Goal: Information Seeking & Learning: Learn about a topic

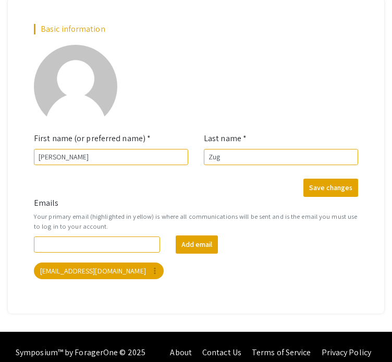
scroll to position [117, 0]
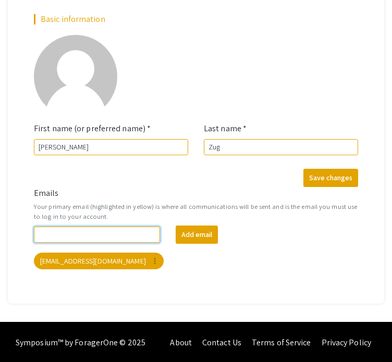
click at [113, 234] on input "Emails" at bounding box center [97, 235] width 126 height 16
type input "zugma0"
click at [92, 248] on div "zugma0 Add email [EMAIL_ADDRESS][DOMAIN_NAME] more_vert" at bounding box center [196, 248] width 340 height 44
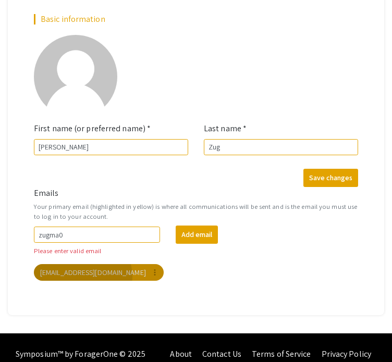
click at [82, 275] on mat-chip "[EMAIL_ADDRESS][DOMAIN_NAME] more_vert" at bounding box center [99, 272] width 130 height 17
click at [79, 274] on mat-chip "[EMAIL_ADDRESS][DOMAIN_NAME] more_vert" at bounding box center [99, 272] width 130 height 17
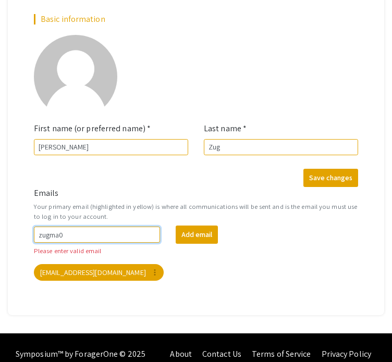
drag, startPoint x: 137, startPoint y: 229, endPoint x: 29, endPoint y: 235, distance: 108.0
click at [29, 235] on div "zugma0" at bounding box center [97, 235] width 142 height 16
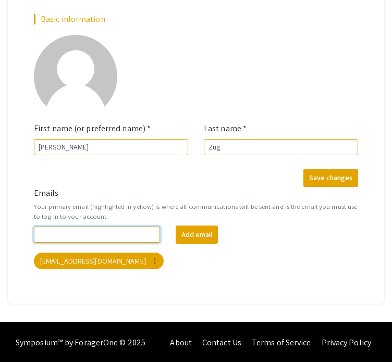
click at [176, 226] on button "Add email" at bounding box center [197, 235] width 42 height 18
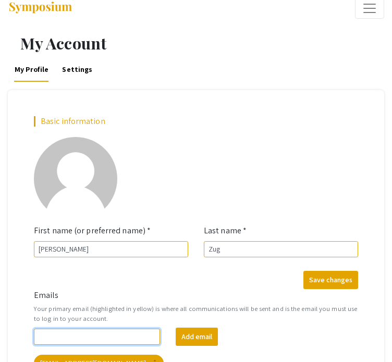
scroll to position [0, 0]
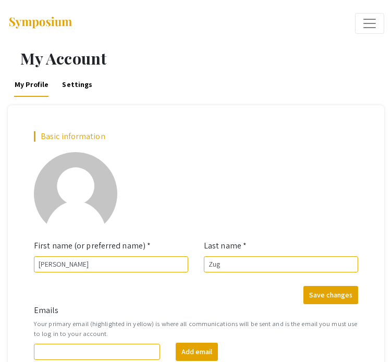
click at [356, 22] on button "Expand or Collapse Menu" at bounding box center [369, 23] width 29 height 21
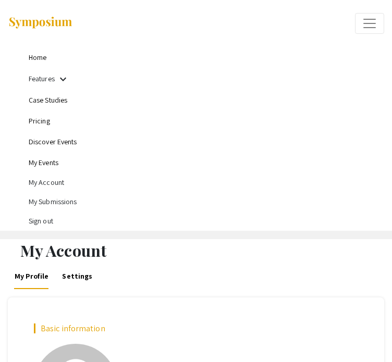
click at [61, 84] on mat-icon "keyboard_arrow_down" at bounding box center [63, 79] width 13 height 13
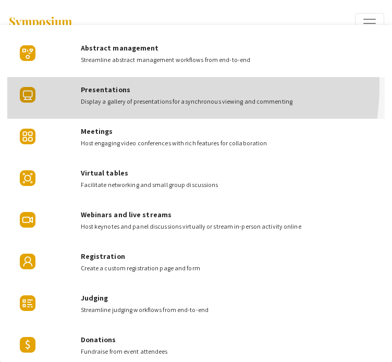
click at [145, 85] on div "Presentations Display a gallery of presentations for asynchronous viewing and c…" at bounding box center [228, 91] width 295 height 29
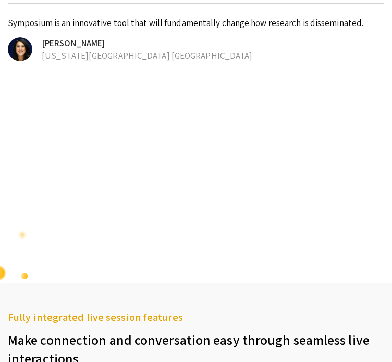
scroll to position [1248, 0]
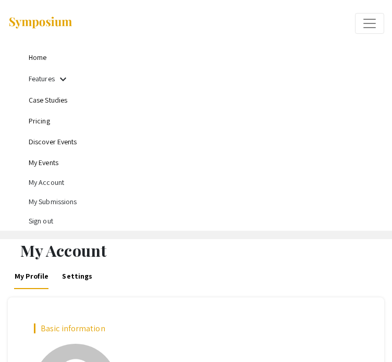
click at [36, 60] on link "Home" at bounding box center [38, 57] width 18 height 9
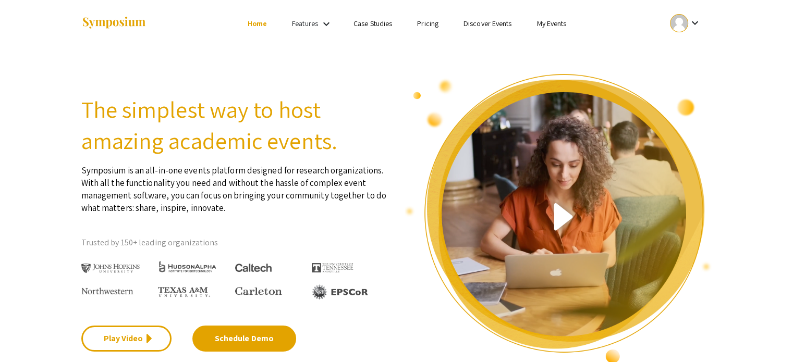
click at [399, 27] on link "My Events" at bounding box center [551, 23] width 30 height 9
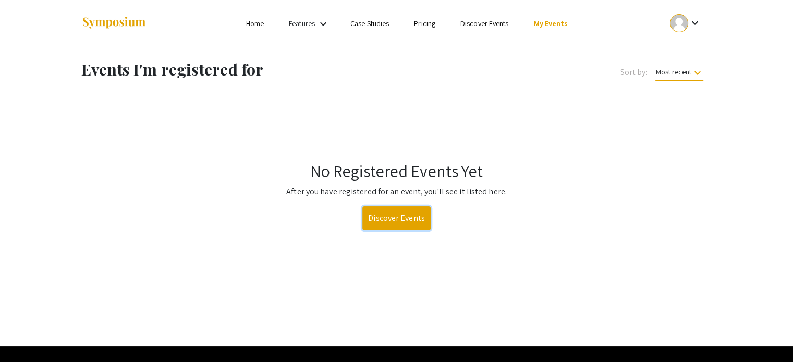
click at [399, 224] on link "Discover Events" at bounding box center [396, 218] width 68 height 24
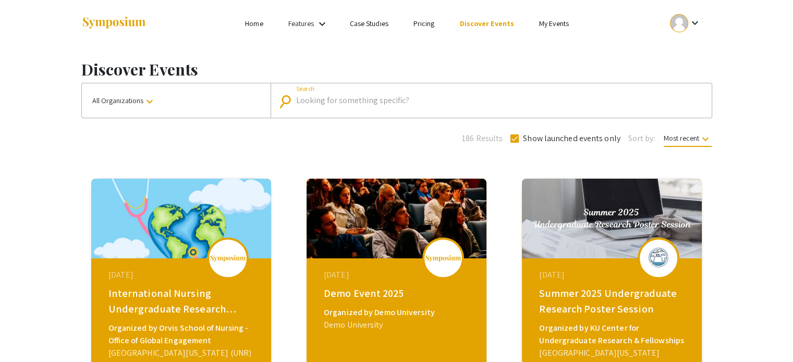
click at [347, 102] on input "Search" at bounding box center [496, 100] width 401 height 9
type input "luther"
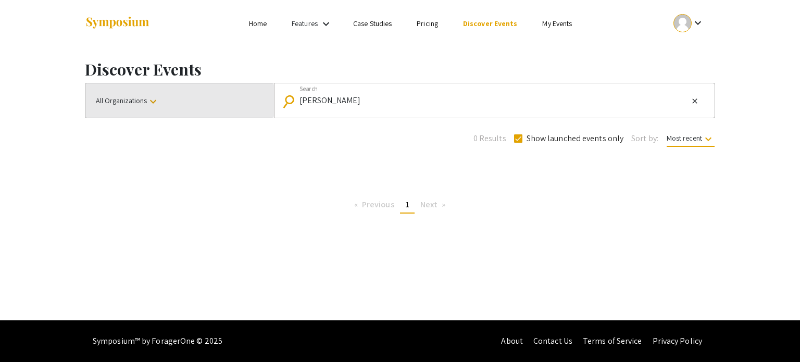
click at [186, 93] on button "All Organizations keyboard_arrow_down" at bounding box center [179, 100] width 189 height 34
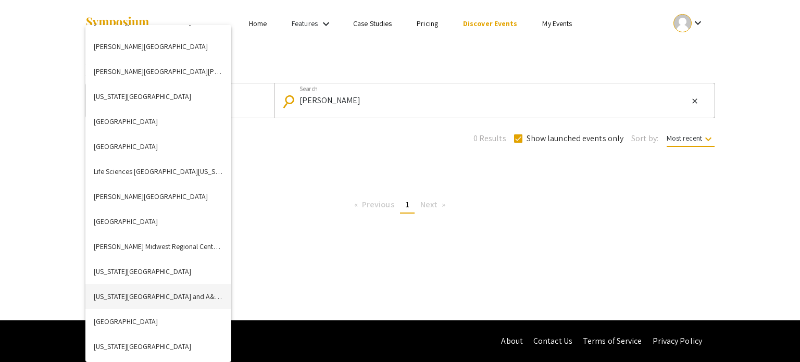
scroll to position [1580, 0]
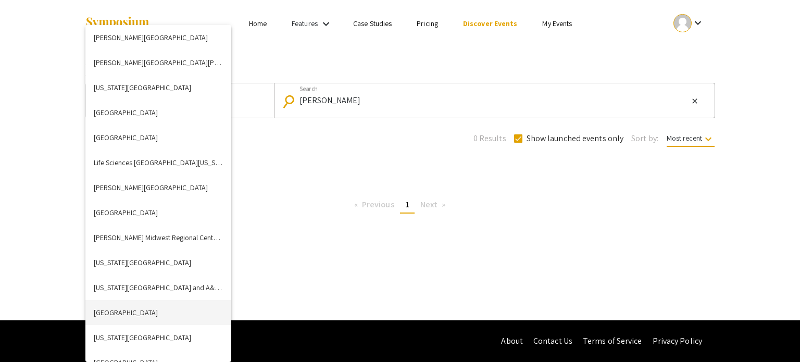
click at [119, 304] on button "Luther College" at bounding box center [158, 312] width 146 height 25
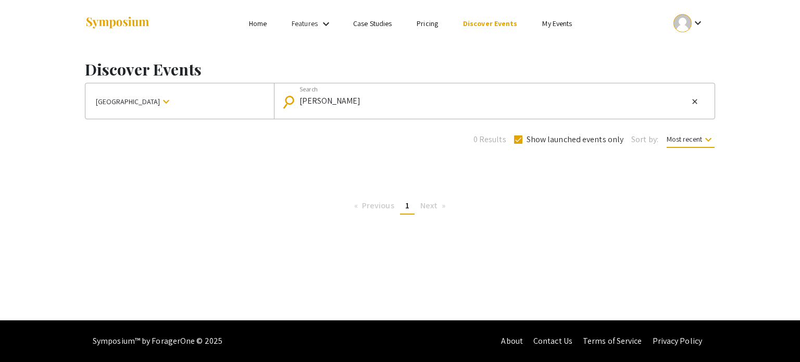
click at [378, 111] on mat-form-field "search luther Search close" at bounding box center [494, 100] width 441 height 35
drag, startPoint x: 369, startPoint y: 101, endPoint x: 244, endPoint y: 122, distance: 127.4
click at [244, 122] on div "Discover Events Luther College keyboard_arrow_down search luther Search close 0…" at bounding box center [400, 135] width 646 height 176
click at [399, 146] on div "Discover Events Luther College keyboard_arrow_down search Search 0 Results Show…" at bounding box center [400, 135] width 646 height 176
click at [399, 142] on span "Show launched events only" at bounding box center [575, 139] width 97 height 13
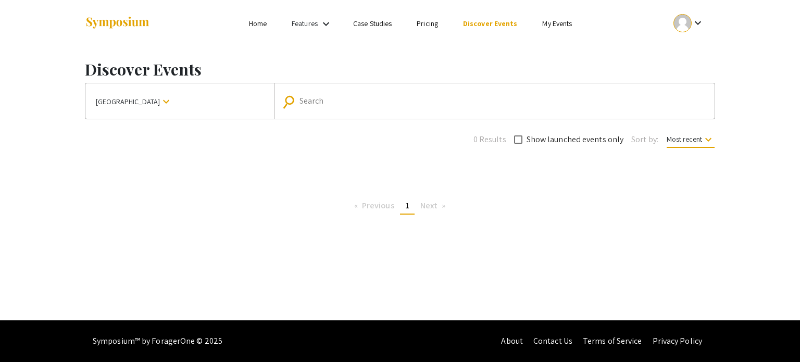
click at [399, 144] on input "Show launched events only" at bounding box center [518, 144] width 1 height 1
click at [399, 108] on div "Search" at bounding box center [500, 101] width 401 height 17
checkbox input "false"
click at [194, 120] on div "Discover Events Luther College keyboard_arrow_down search Search 0 Results Show…" at bounding box center [400, 135] width 646 height 176
click at [327, 19] on mat-icon "keyboard_arrow_down" at bounding box center [326, 24] width 13 height 13
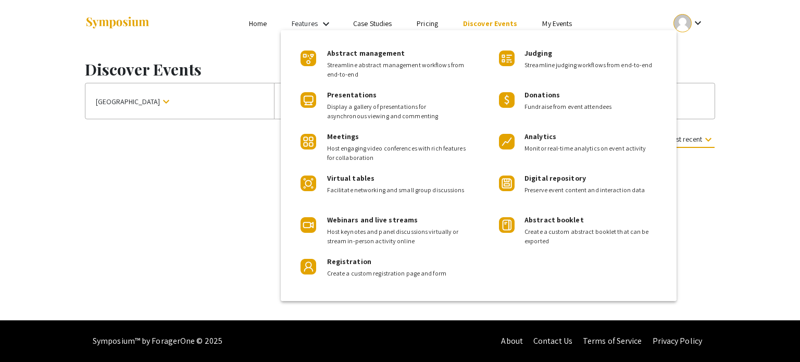
click at [327, 19] on div at bounding box center [400, 181] width 800 height 362
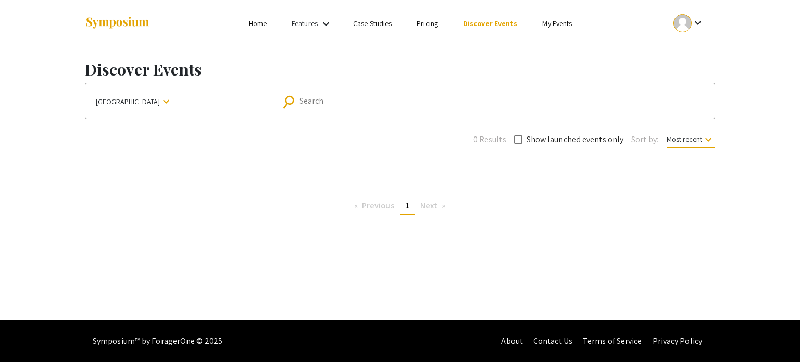
click at [399, 21] on link "Discover Events" at bounding box center [490, 23] width 55 height 9
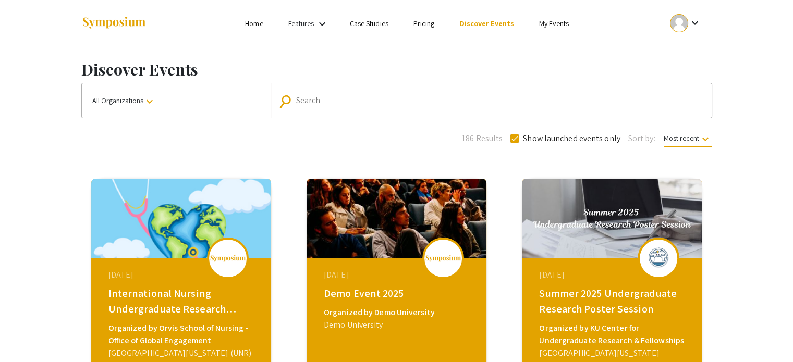
click at [215, 91] on button "All Organizations keyboard_arrow_down" at bounding box center [176, 100] width 189 height 34
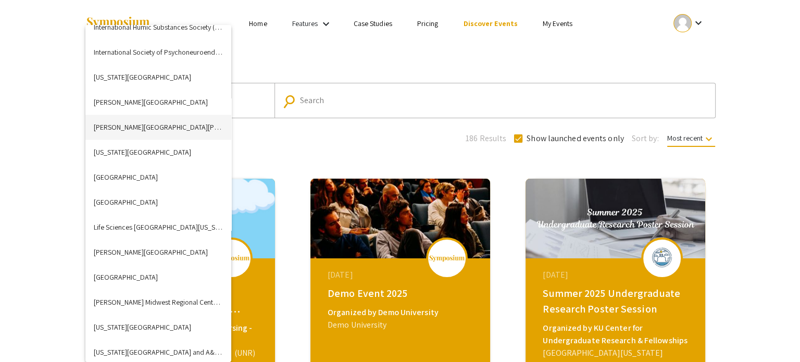
scroll to position [1611, 0]
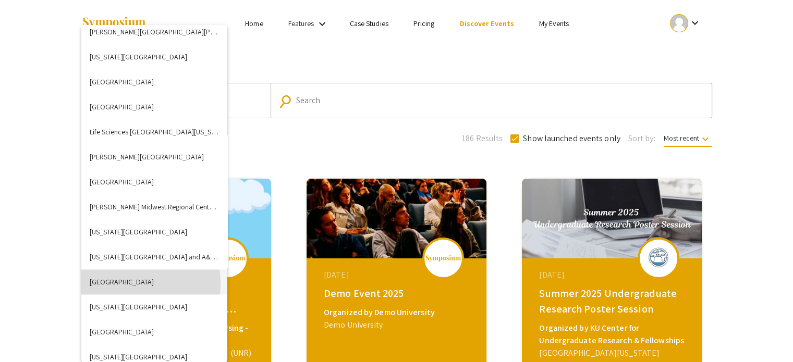
click at [110, 284] on button "Luther College" at bounding box center [154, 281] width 146 height 25
checkbox input "false"
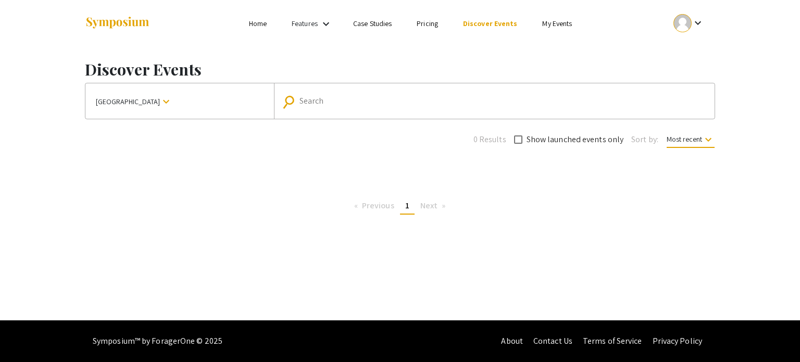
click at [439, 200] on li "Next page" at bounding box center [433, 206] width 36 height 16
click at [675, 146] on span "Most recent keyboard_arrow_down" at bounding box center [691, 141] width 48 height 14
click at [677, 181] on button "Event name" at bounding box center [695, 190] width 74 height 25
click at [677, 141] on span "Event name keyboard_arrow_down" at bounding box center [691, 141] width 47 height 14
click at [691, 216] on button "Organization name" at bounding box center [694, 215] width 74 height 25
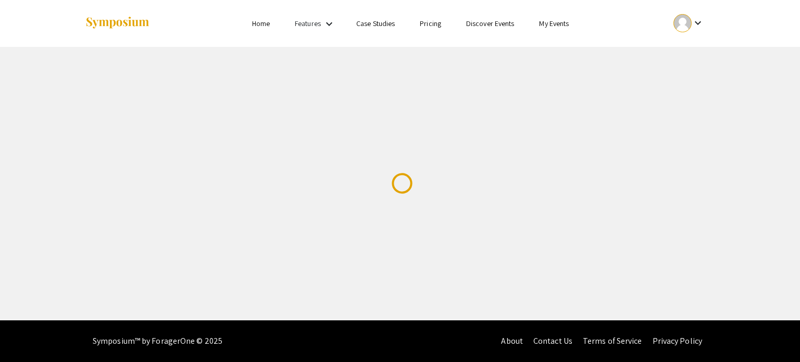
click at [53, 167] on div "Skip navigation Home Features keyboard_arrow_down Case Studies Pricing Discover…" at bounding box center [400, 160] width 800 height 321
click at [715, 156] on div "Skip navigation Home Features keyboard_arrow_down Case Studies Pricing Discover…" at bounding box center [400, 160] width 800 height 321
click at [698, 28] on mat-icon "keyboard_arrow_down" at bounding box center [698, 23] width 13 height 13
click at [698, 28] on div at bounding box center [400, 181] width 800 height 362
click at [522, 120] on div "Skip navigation Home Features keyboard_arrow_down Case Studies Pricing Discover…" at bounding box center [400, 160] width 800 height 321
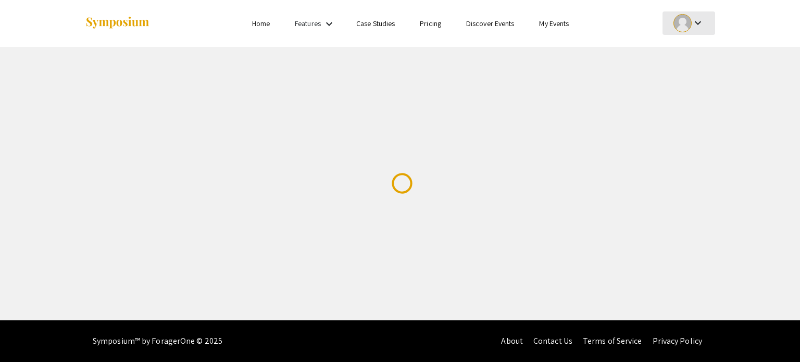
click at [703, 18] on mat-icon "keyboard_arrow_down" at bounding box center [698, 23] width 13 height 13
click at [703, 19] on div at bounding box center [400, 181] width 800 height 362
click at [66, 45] on div "Skip navigation Home Features keyboard_arrow_down Case Studies Pricing Discover…" at bounding box center [400, 23] width 800 height 47
click at [559, 31] on ul "keyboard_arrow_down" at bounding box center [612, 23] width 208 height 47
click at [557, 29] on li "My Events" at bounding box center [554, 23] width 55 height 13
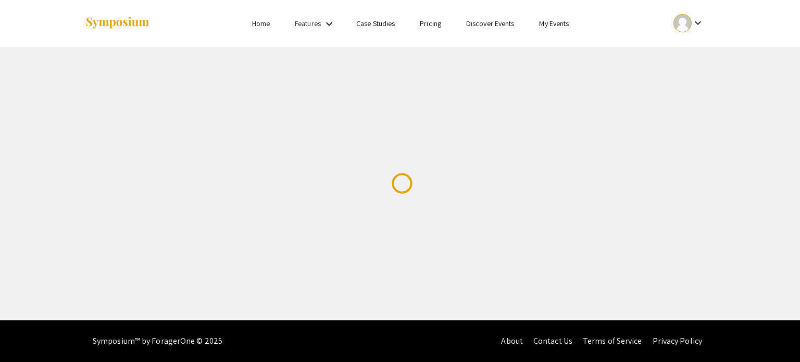
click at [557, 24] on link "My Events" at bounding box center [554, 23] width 30 height 9
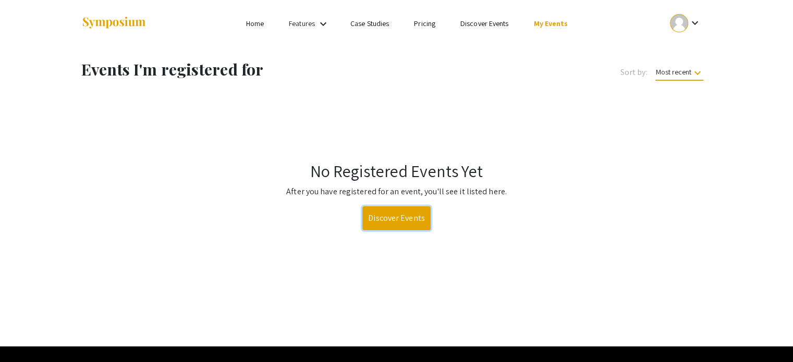
click at [381, 215] on link "Discover Events" at bounding box center [396, 218] width 68 height 24
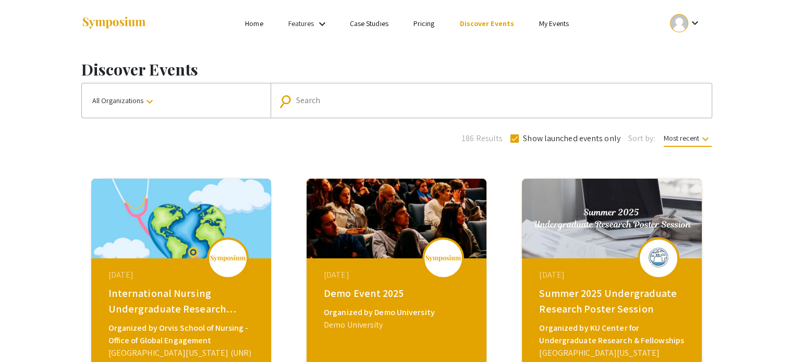
click at [371, 107] on div "Search" at bounding box center [496, 100] width 401 height 17
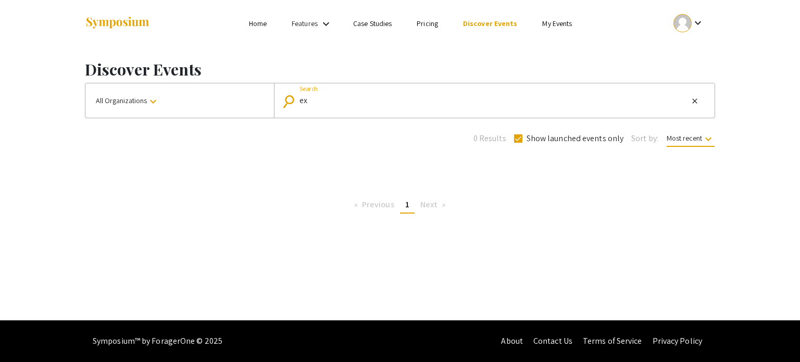
type input "e"
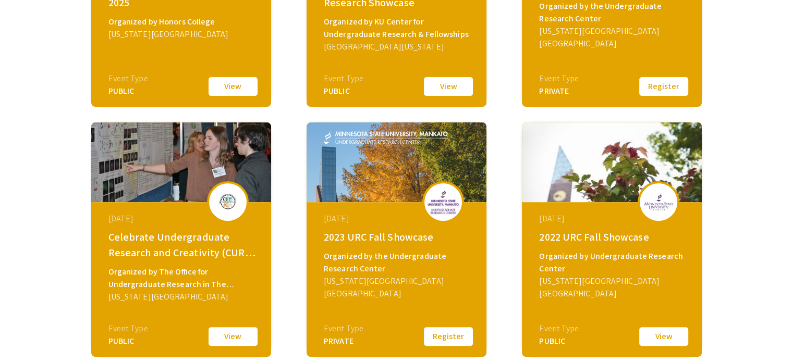
scroll to position [443, 0]
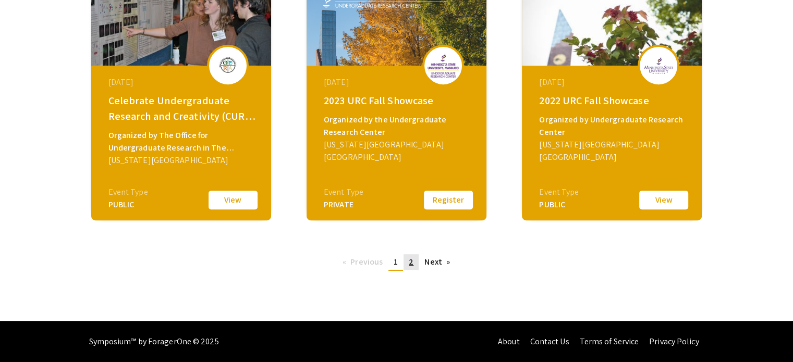
click at [409, 263] on span "2" at bounding box center [411, 261] width 5 height 11
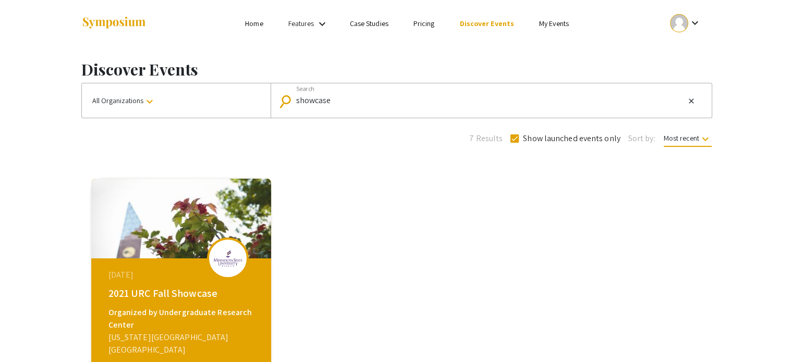
click at [384, 117] on mat-form-field "search showcase Search close" at bounding box center [490, 100] width 441 height 34
click at [383, 116] on mat-form-field "search showcase Search close" at bounding box center [490, 100] width 441 height 34
drag, startPoint x: 377, startPoint y: 112, endPoint x: 252, endPoint y: 119, distance: 125.8
click at [252, 119] on div "Discover Events All Organizations keyboard_arrow_down search showcase Search cl…" at bounding box center [396, 259] width 646 height 425
click at [336, 92] on div "showcase Search" at bounding box center [490, 100] width 389 height 17
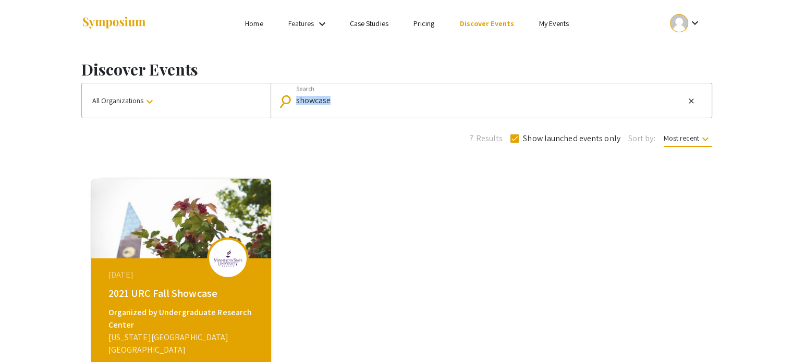
click at [336, 92] on div "showcase Search" at bounding box center [490, 100] width 389 height 17
click at [331, 96] on input "showcase" at bounding box center [490, 100] width 389 height 9
type input "fall"
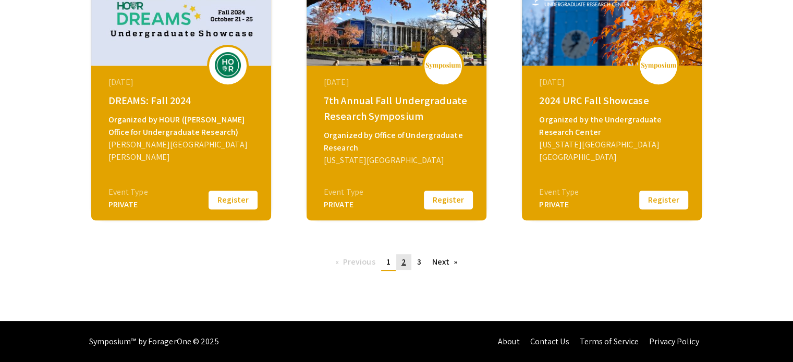
click at [398, 263] on link "page 2" at bounding box center [403, 262] width 15 height 16
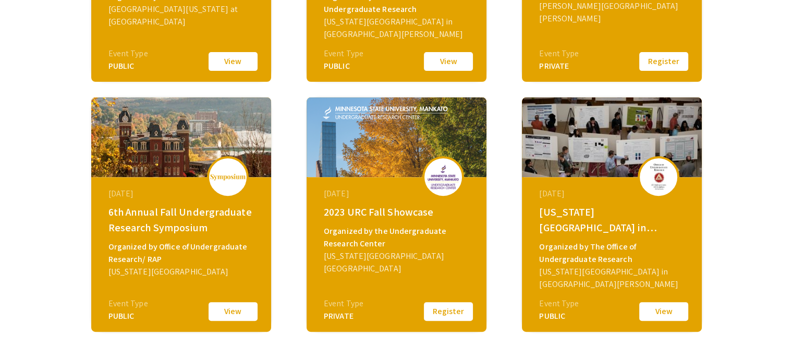
scroll to position [443, 0]
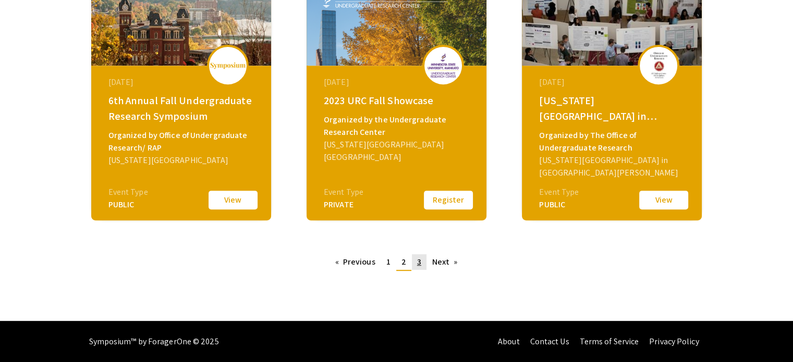
click at [420, 265] on span "3" at bounding box center [419, 261] width 4 height 11
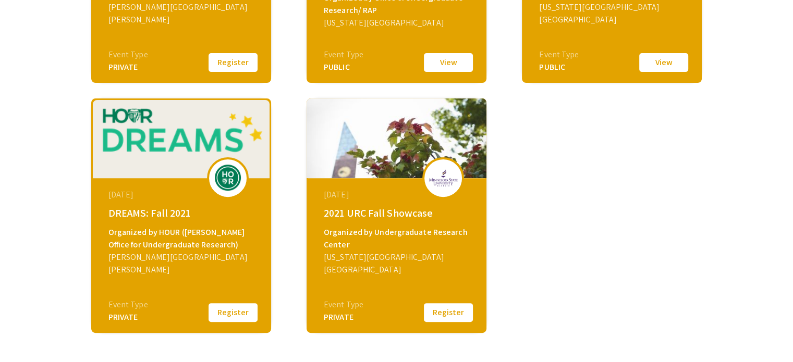
scroll to position [334, 0]
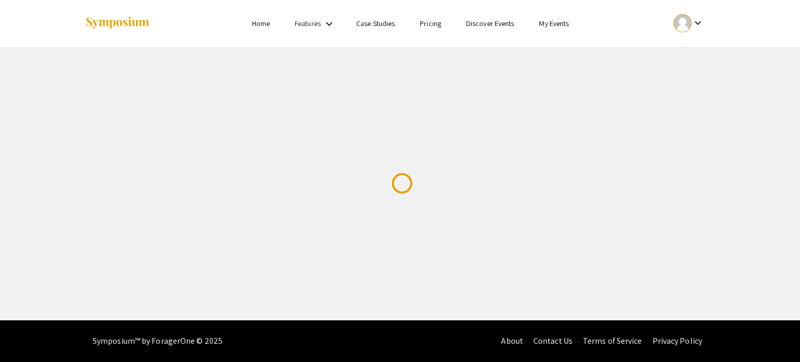
click at [508, 23] on link "Discover Events" at bounding box center [490, 23] width 48 height 9
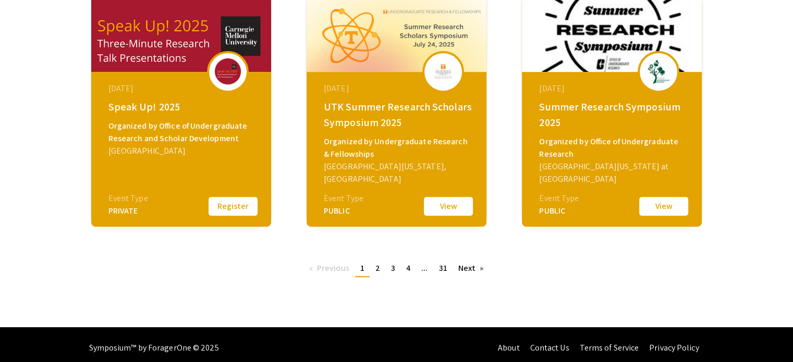
scroll to position [437, 0]
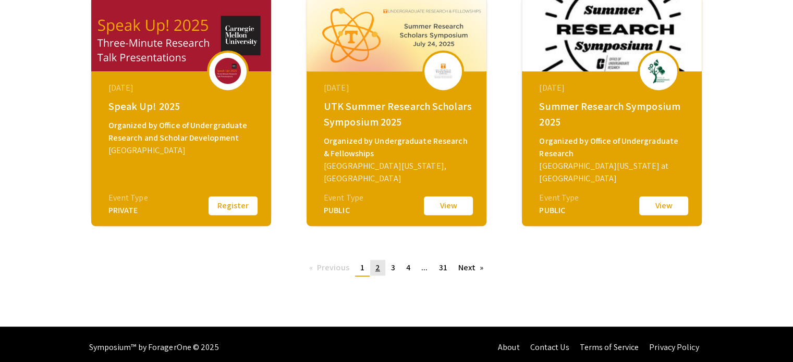
click at [375, 268] on span "2" at bounding box center [377, 267] width 5 height 11
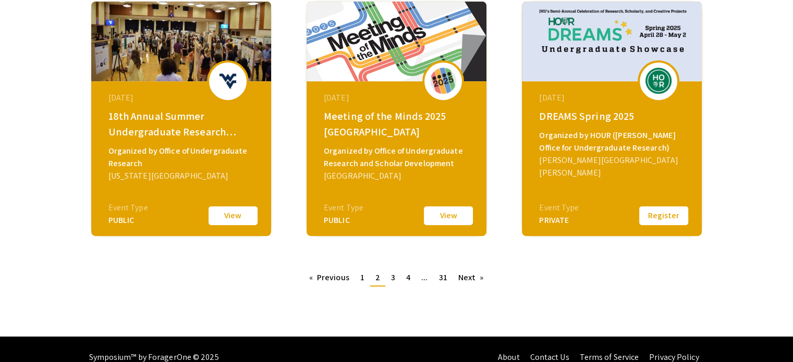
scroll to position [438, 0]
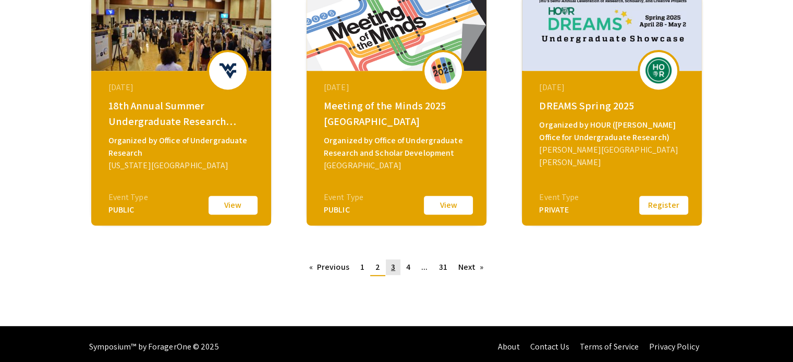
click at [395, 262] on link "page 3" at bounding box center [393, 268] width 15 height 16
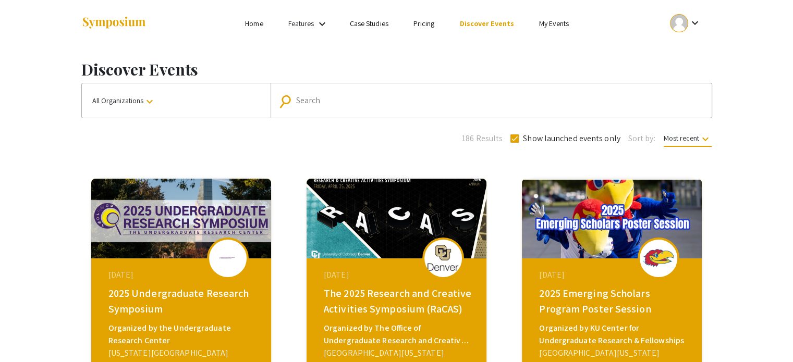
click at [707, 142] on mat-icon "keyboard_arrow_down" at bounding box center [705, 139] width 13 height 13
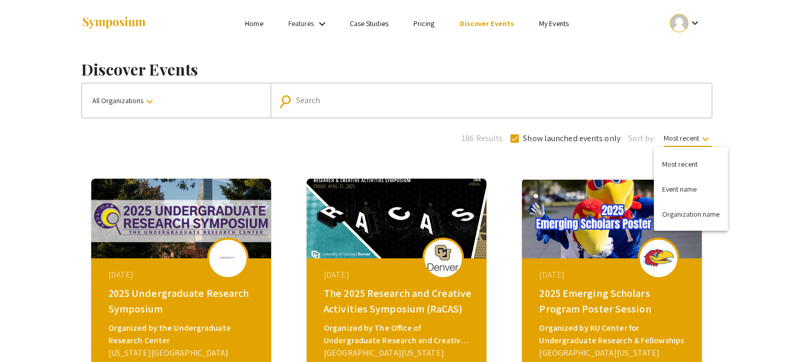
click at [598, 135] on div at bounding box center [396, 181] width 793 height 362
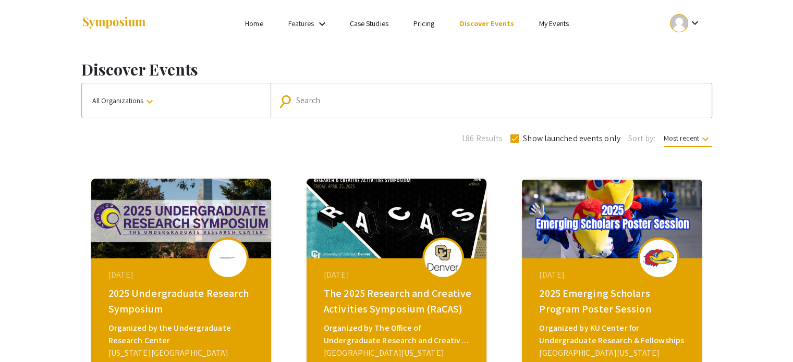
click at [598, 135] on span "Show launched events only" at bounding box center [571, 138] width 97 height 13
click at [514, 143] on input "Show launched events only" at bounding box center [514, 143] width 1 height 1
checkbox input "false"
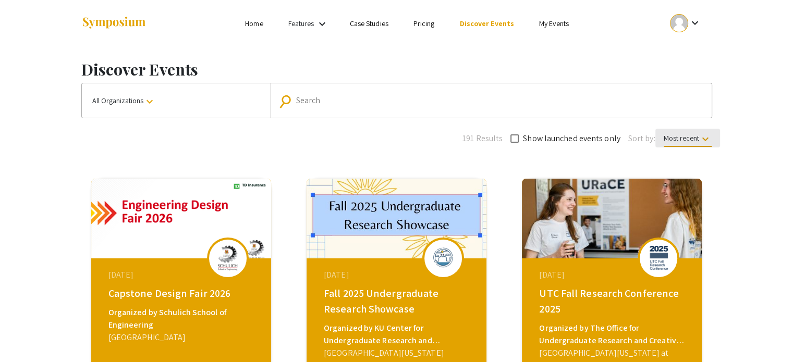
click at [686, 139] on span "Most recent keyboard_arrow_down" at bounding box center [687, 140] width 48 height 14
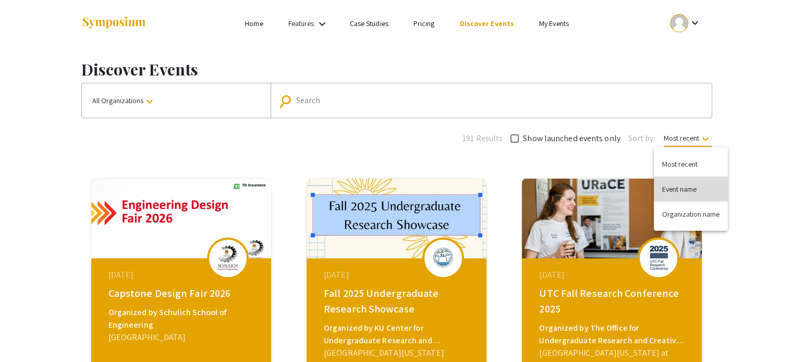
click at [681, 188] on button "Event name" at bounding box center [691, 189] width 74 height 25
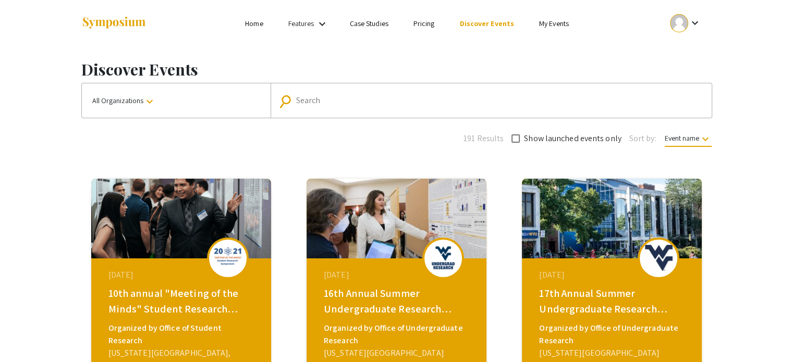
click at [675, 144] on span "Event name keyboard_arrow_down" at bounding box center [687, 140] width 47 height 14
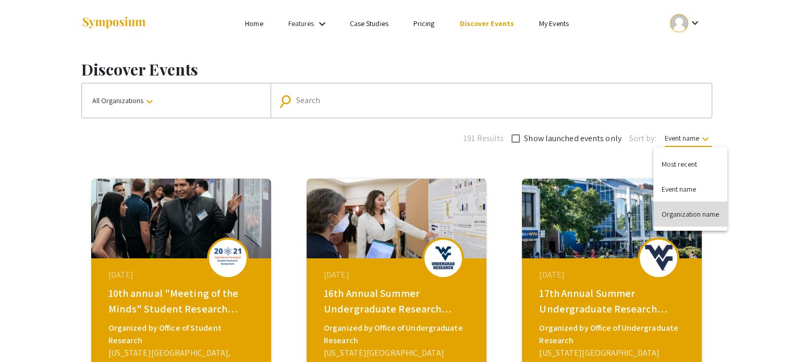
click at [673, 207] on button "Organization name" at bounding box center [690, 214] width 74 height 25
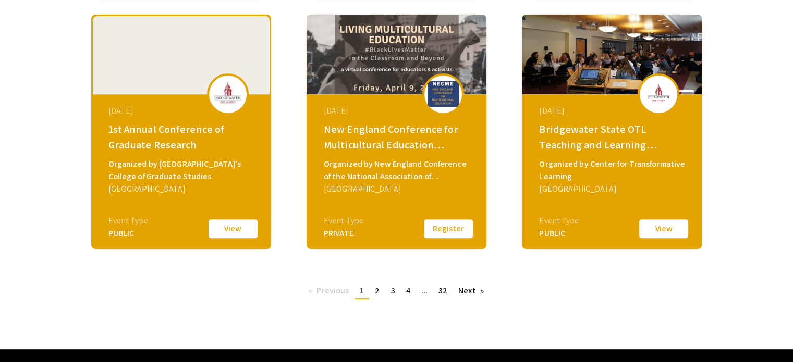
scroll to position [443, 0]
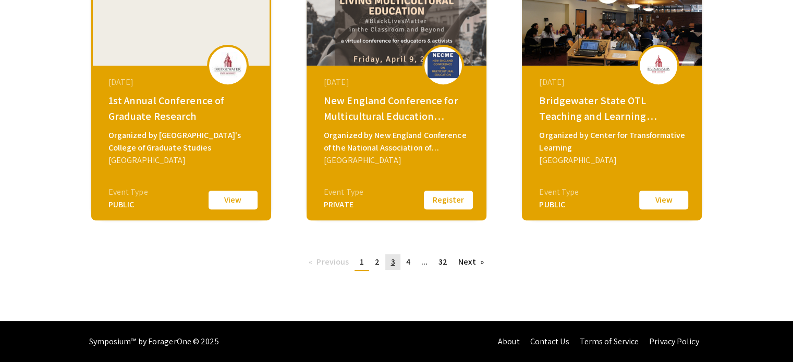
click at [388, 256] on link "page 3" at bounding box center [392, 262] width 15 height 16
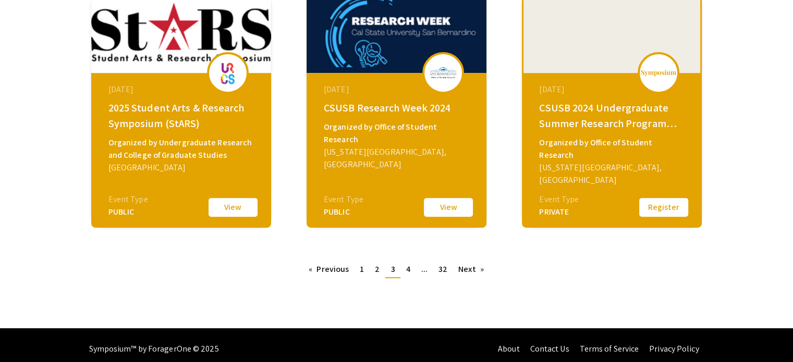
scroll to position [443, 0]
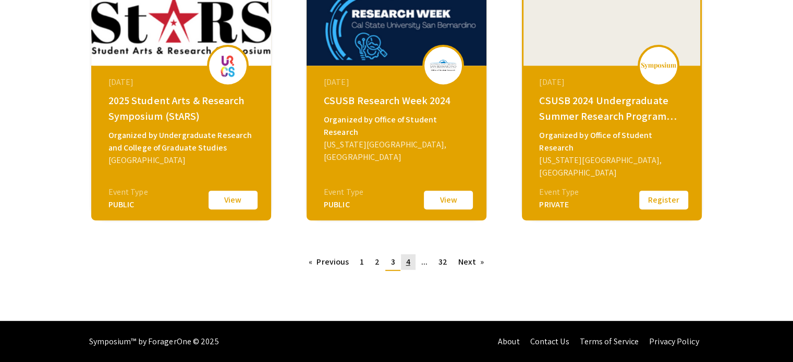
click at [413, 264] on link "page 4" at bounding box center [408, 262] width 15 height 16
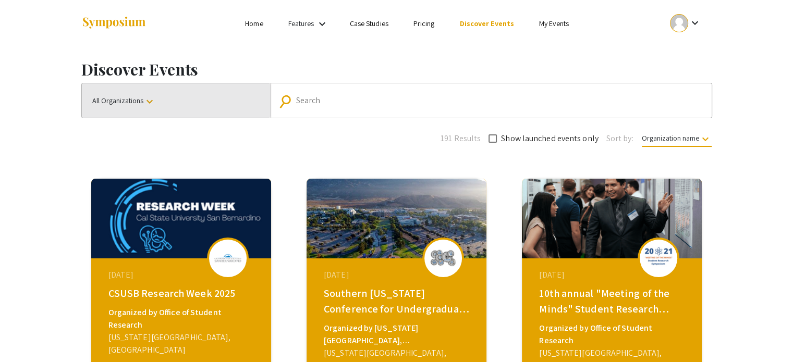
click at [172, 100] on button "All Organizations keyboard_arrow_down" at bounding box center [176, 100] width 189 height 34
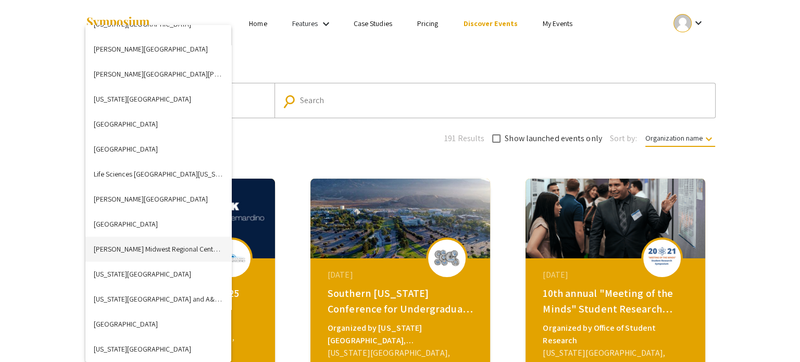
scroll to position [1571, 0]
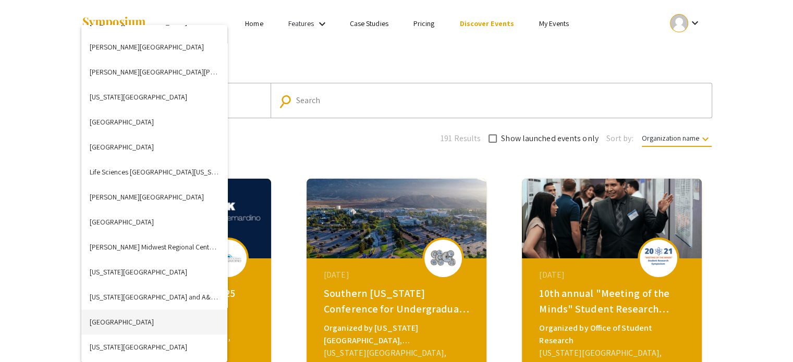
click at [108, 322] on button "[GEOGRAPHIC_DATA]" at bounding box center [154, 322] width 146 height 25
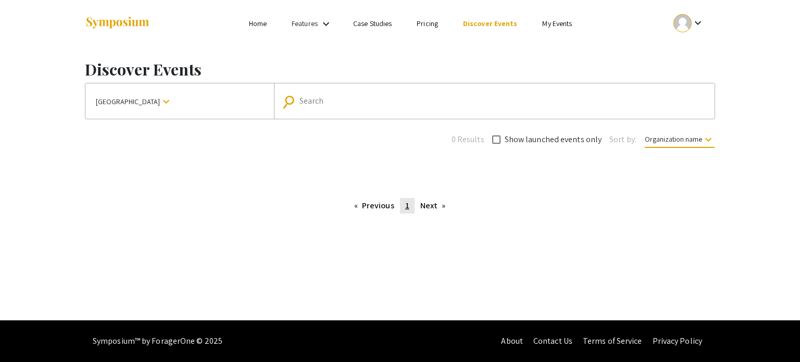
click at [402, 212] on link "page 1" at bounding box center [407, 206] width 15 height 16
click at [703, 29] on div "keyboard_arrow_down" at bounding box center [689, 22] width 36 height 23
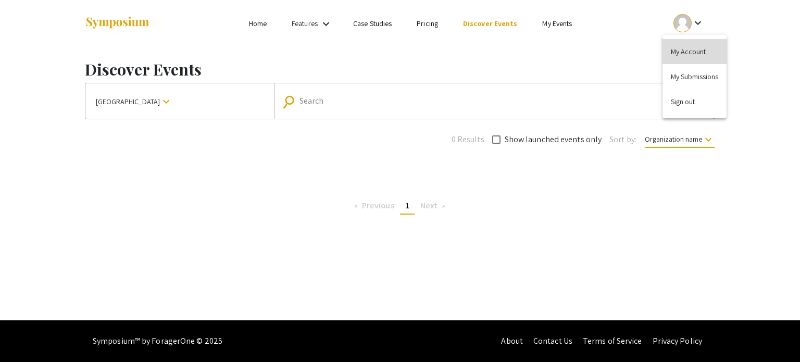
click at [691, 59] on button "My Account" at bounding box center [695, 51] width 64 height 25
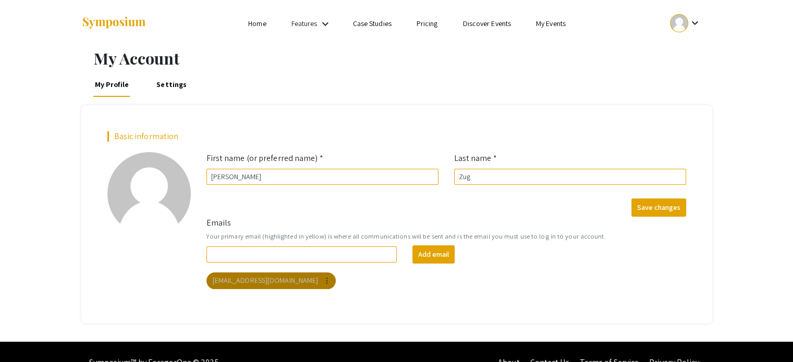
click at [322, 279] on mat-icon "more_vert" at bounding box center [326, 280] width 9 height 9
click at [299, 299] on div "Delete" at bounding box center [311, 300] width 58 height 33
click at [176, 83] on link "Settings" at bounding box center [172, 84] width 34 height 25
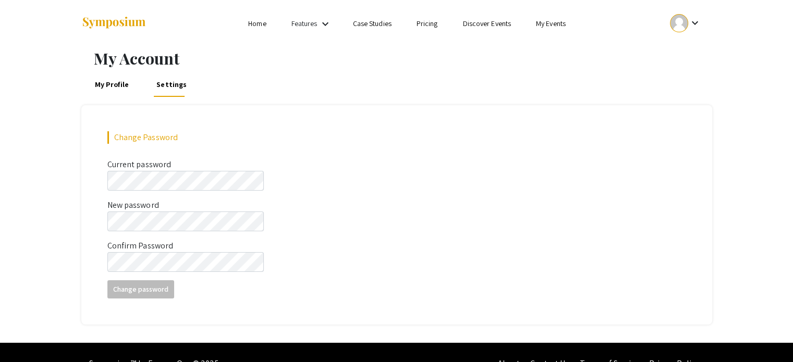
click at [119, 95] on link "My Profile" at bounding box center [112, 84] width 38 height 25
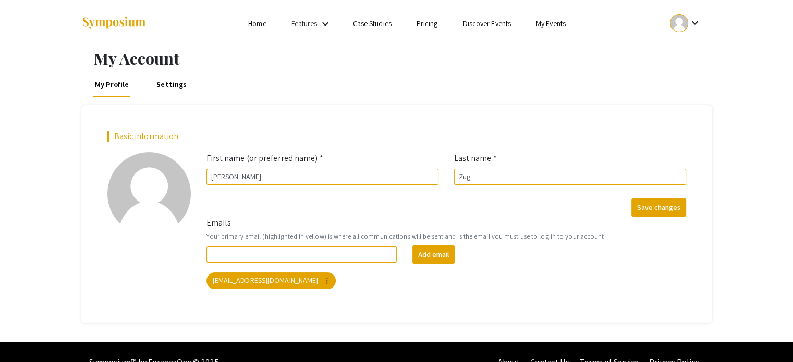
click at [299, 26] on link "Features" at bounding box center [304, 23] width 26 height 9
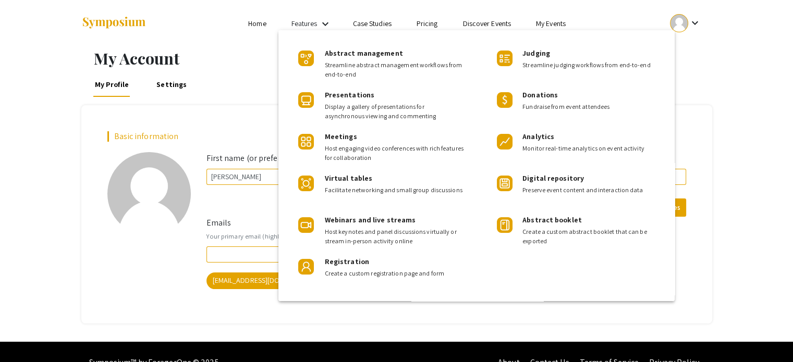
click at [299, 26] on div at bounding box center [396, 181] width 793 height 362
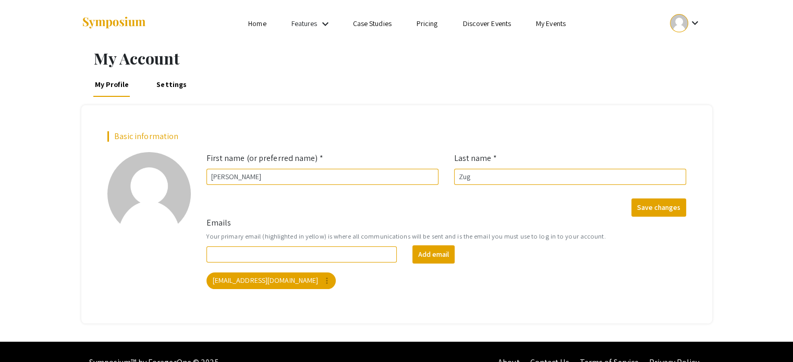
click at [673, 18] on div at bounding box center [679, 23] width 18 height 18
click at [669, 109] on button "Sign out" at bounding box center [691, 101] width 64 height 25
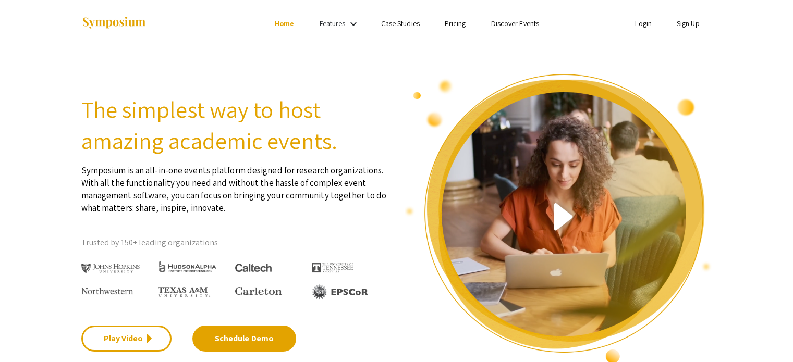
click at [513, 29] on li "Discover Events" at bounding box center [514, 23] width 73 height 13
click at [513, 24] on link "Discover Events" at bounding box center [514, 23] width 48 height 9
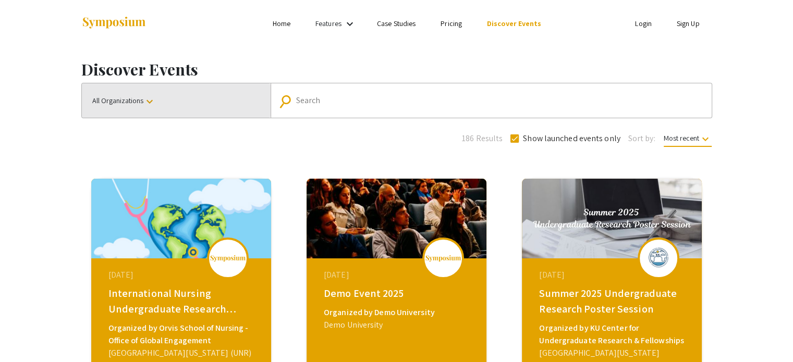
click at [220, 103] on button "All Organizations keyboard_arrow_down" at bounding box center [176, 100] width 189 height 34
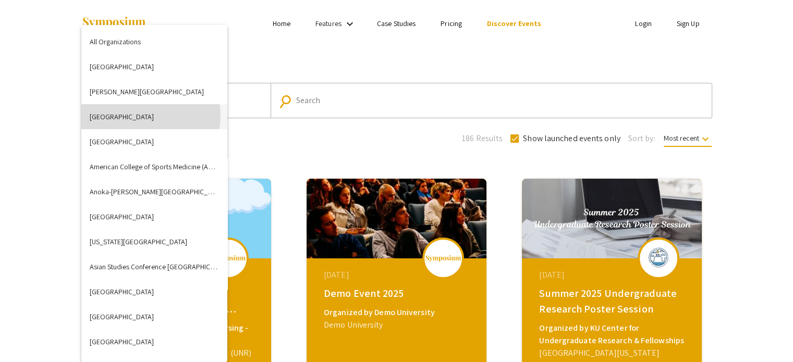
click at [134, 116] on button "[GEOGRAPHIC_DATA]" at bounding box center [154, 116] width 146 height 25
checkbox input "false"
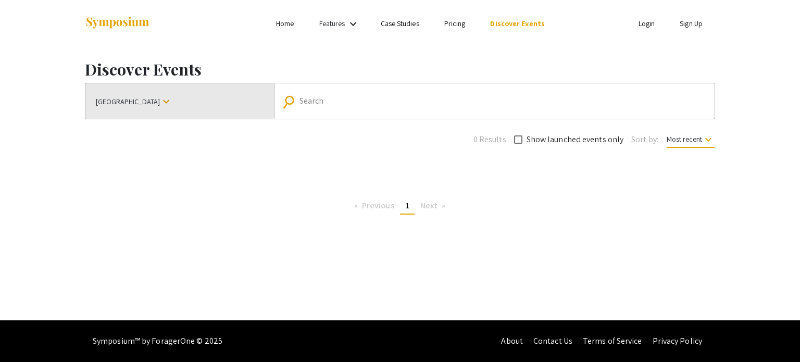
click at [131, 109] on span "[GEOGRAPHIC_DATA]" at bounding box center [128, 101] width 64 height 19
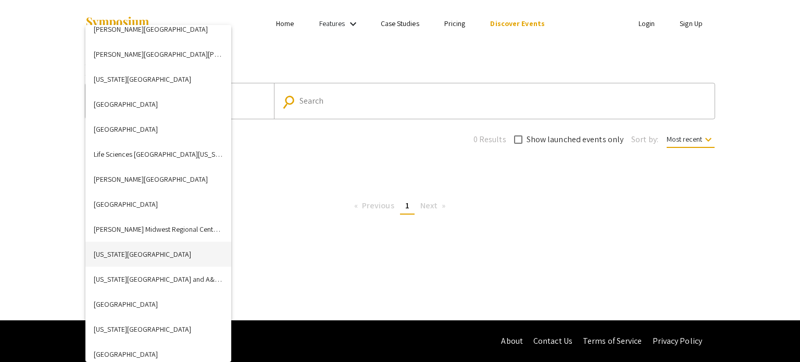
scroll to position [1588, 0]
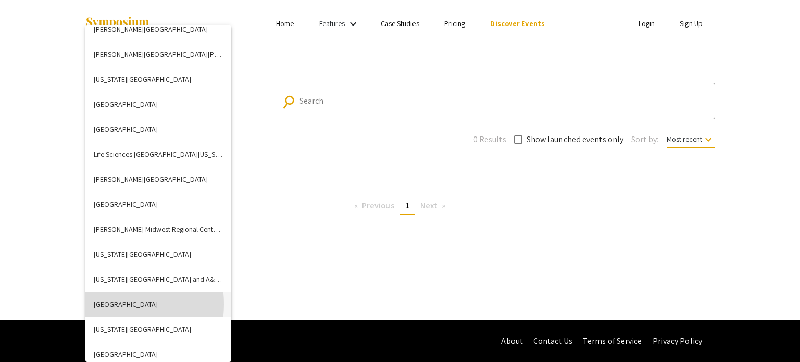
click at [109, 304] on button "[GEOGRAPHIC_DATA]" at bounding box center [158, 304] width 146 height 25
